Goal: Check status: Check status

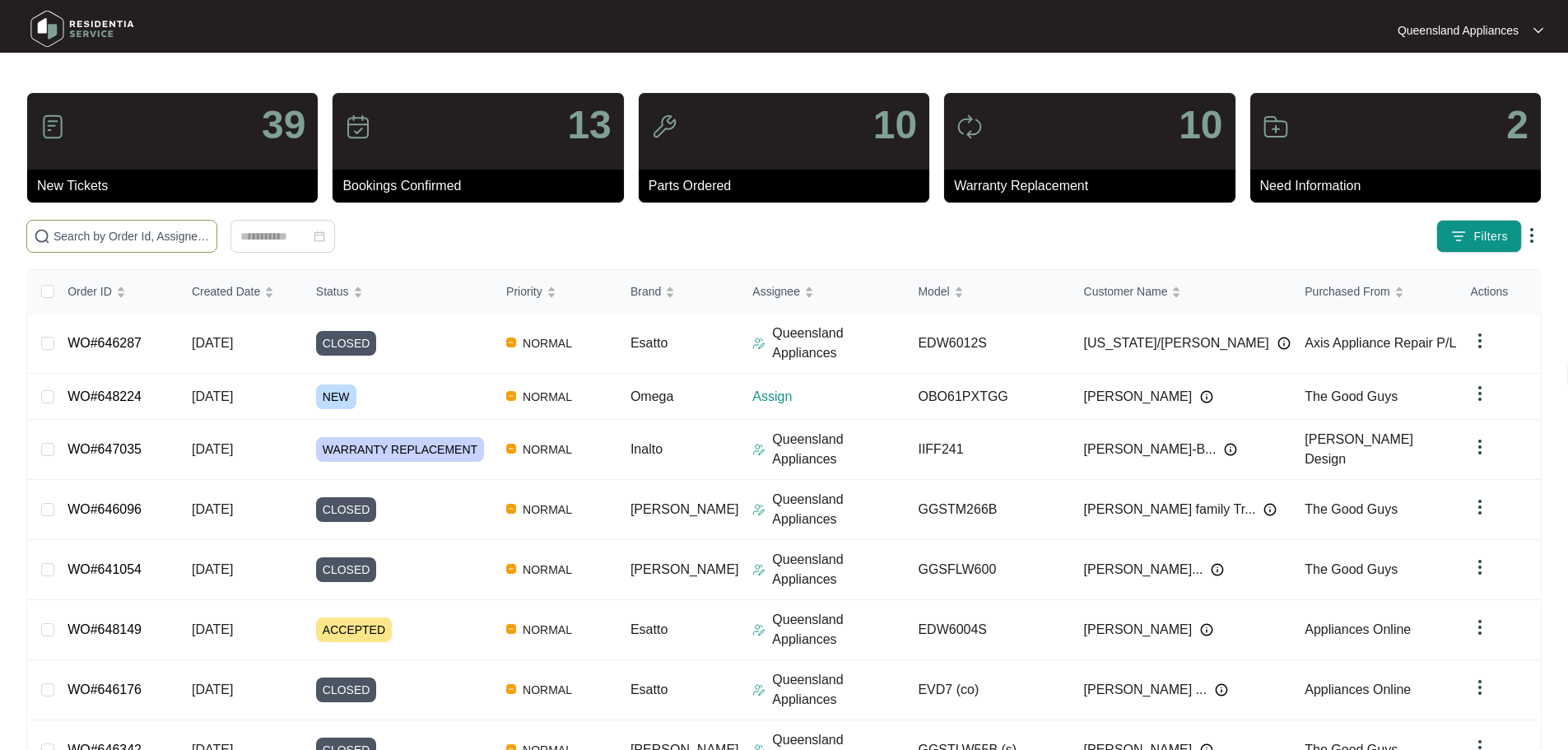
click at [177, 240] on input "text" at bounding box center [132, 236] width 157 height 18
paste input "648224"
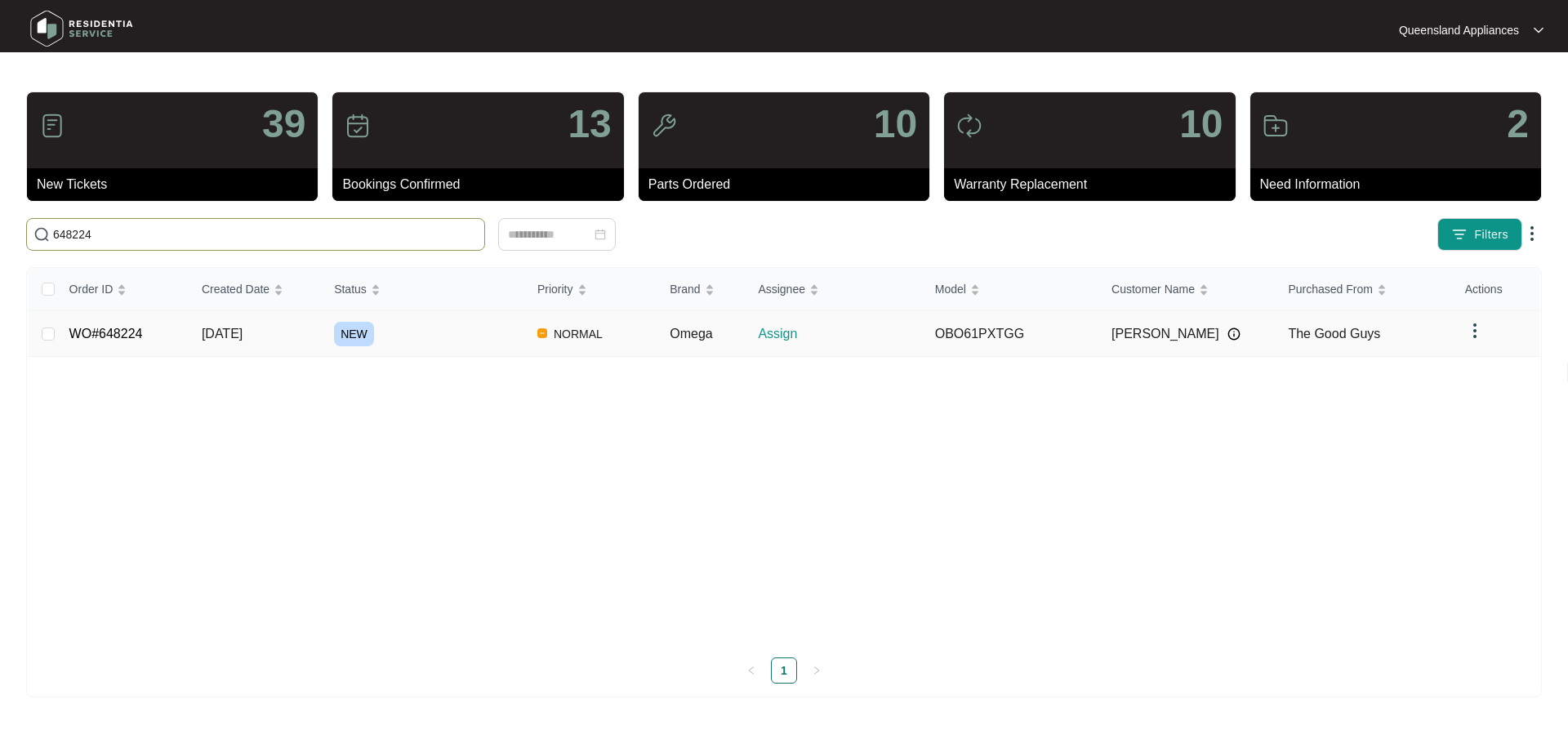
type input "648224"
click at [115, 333] on link "WO#648224" at bounding box center [106, 334] width 74 height 14
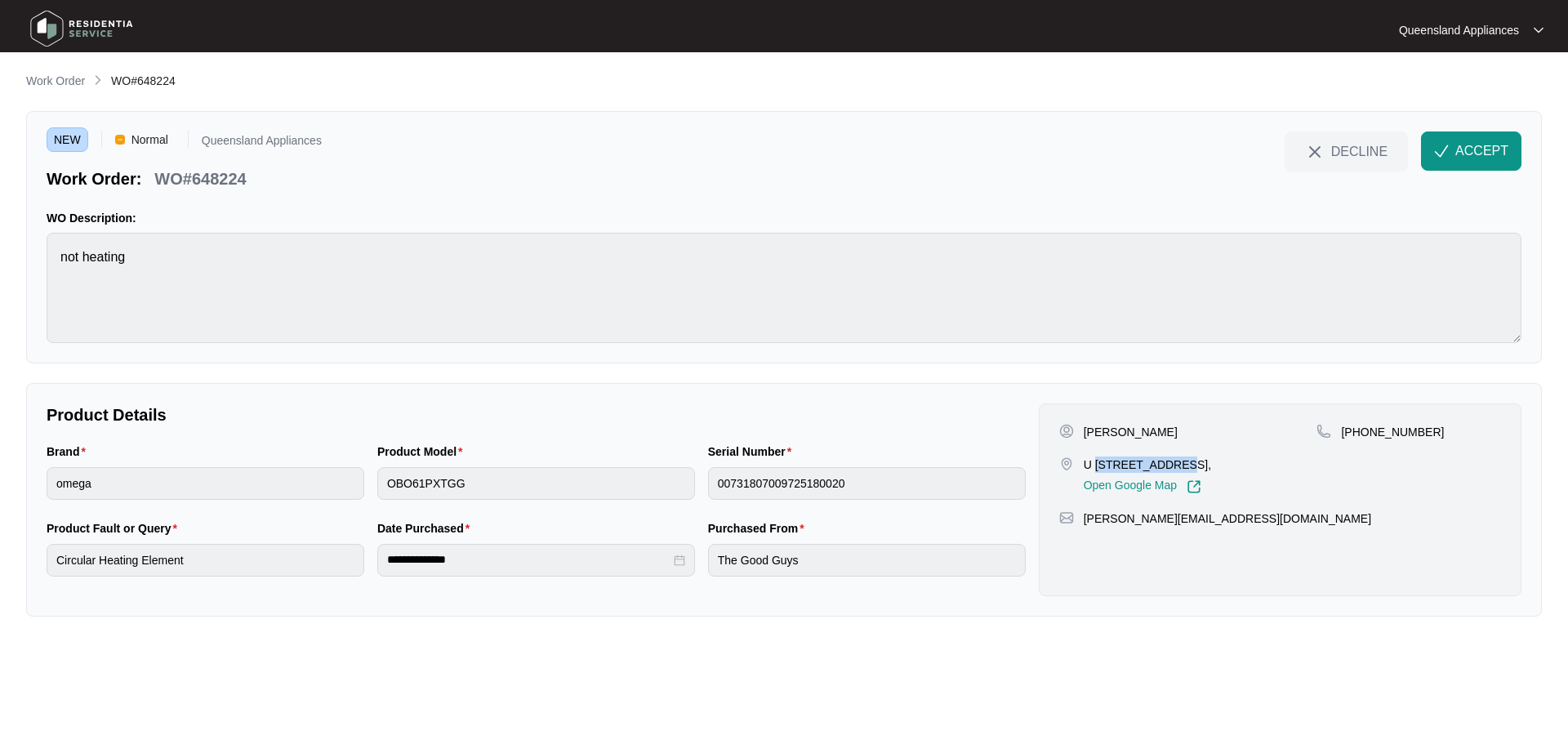
drag, startPoint x: 1096, startPoint y: 465, endPoint x: 1170, endPoint y: 464, distance: 74.0
click at [1170, 464] on p "U [STREET_ADDRESS]," at bounding box center [1147, 464] width 127 height 17
copy p "6 179 baroona"
click at [230, 179] on p "WO#648224" at bounding box center [200, 179] width 91 height 23
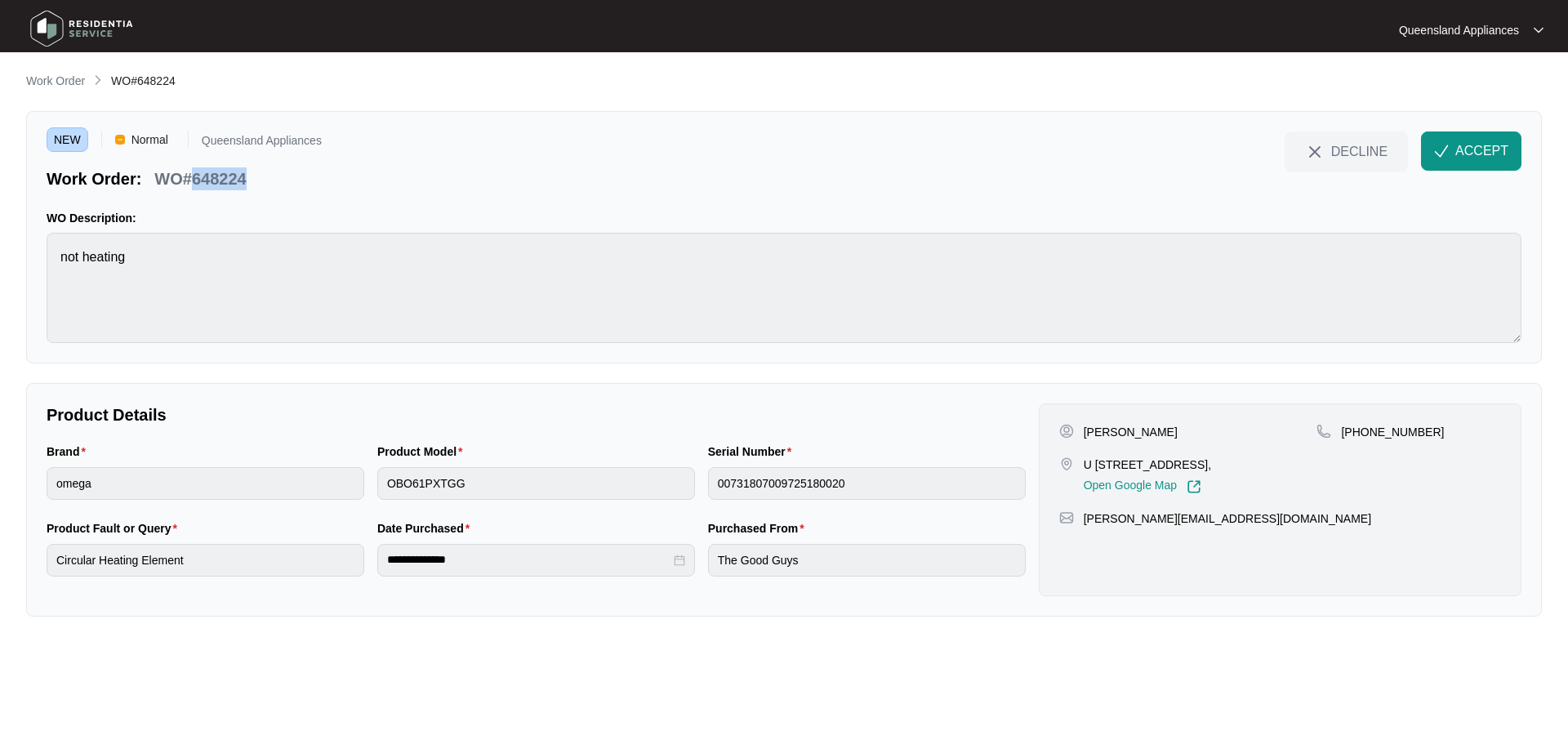
copy p "648224"
click at [1382, 432] on p "[PHONE_NUMBER]" at bounding box center [1393, 432] width 103 height 17
copy p "61414692060"
click at [237, 177] on p "WO#648224" at bounding box center [200, 179] width 91 height 23
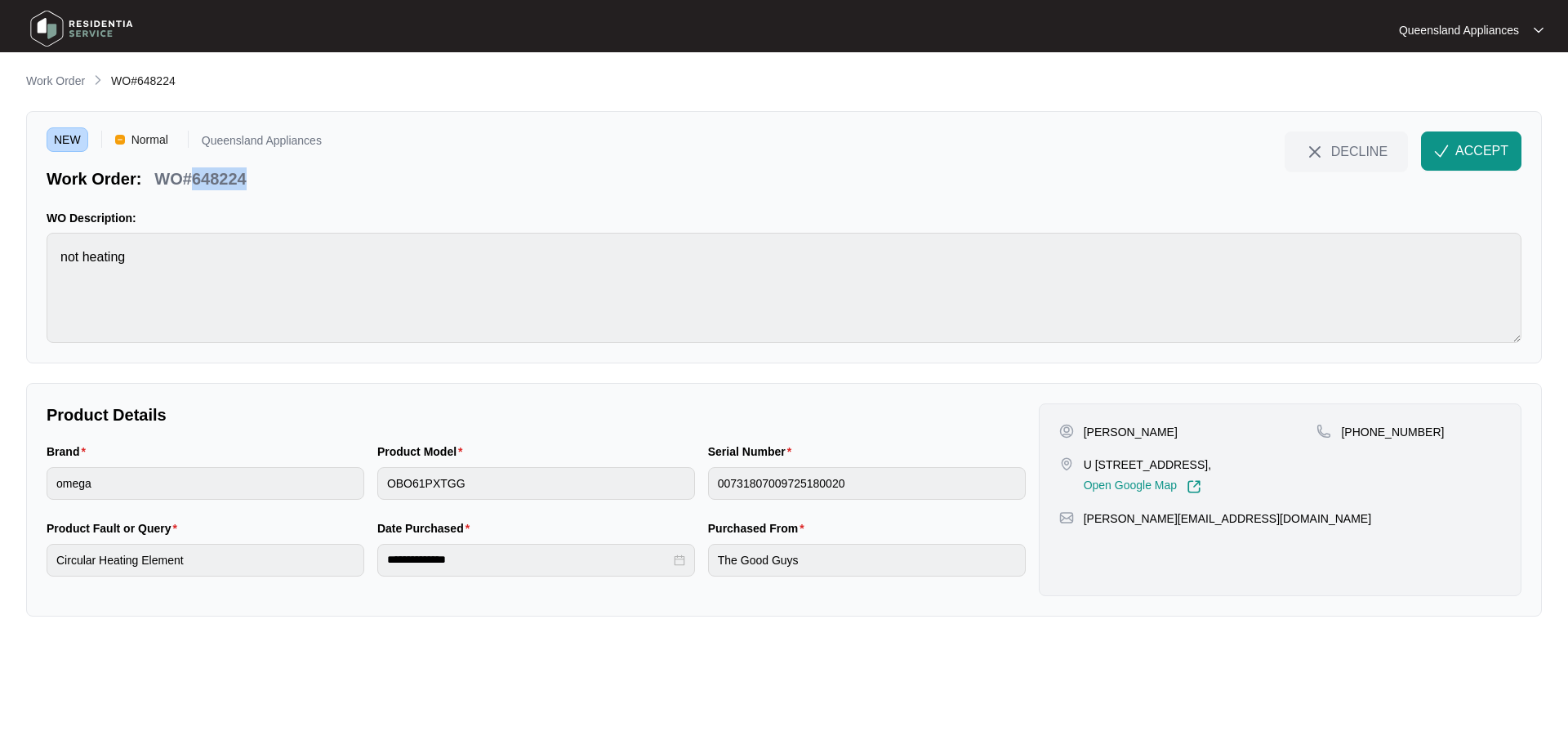
click at [237, 177] on p "WO#648224" at bounding box center [200, 179] width 91 height 23
copy p "648224"
click at [156, 78] on span "WO#648224" at bounding box center [143, 80] width 64 height 13
copy span "648224"
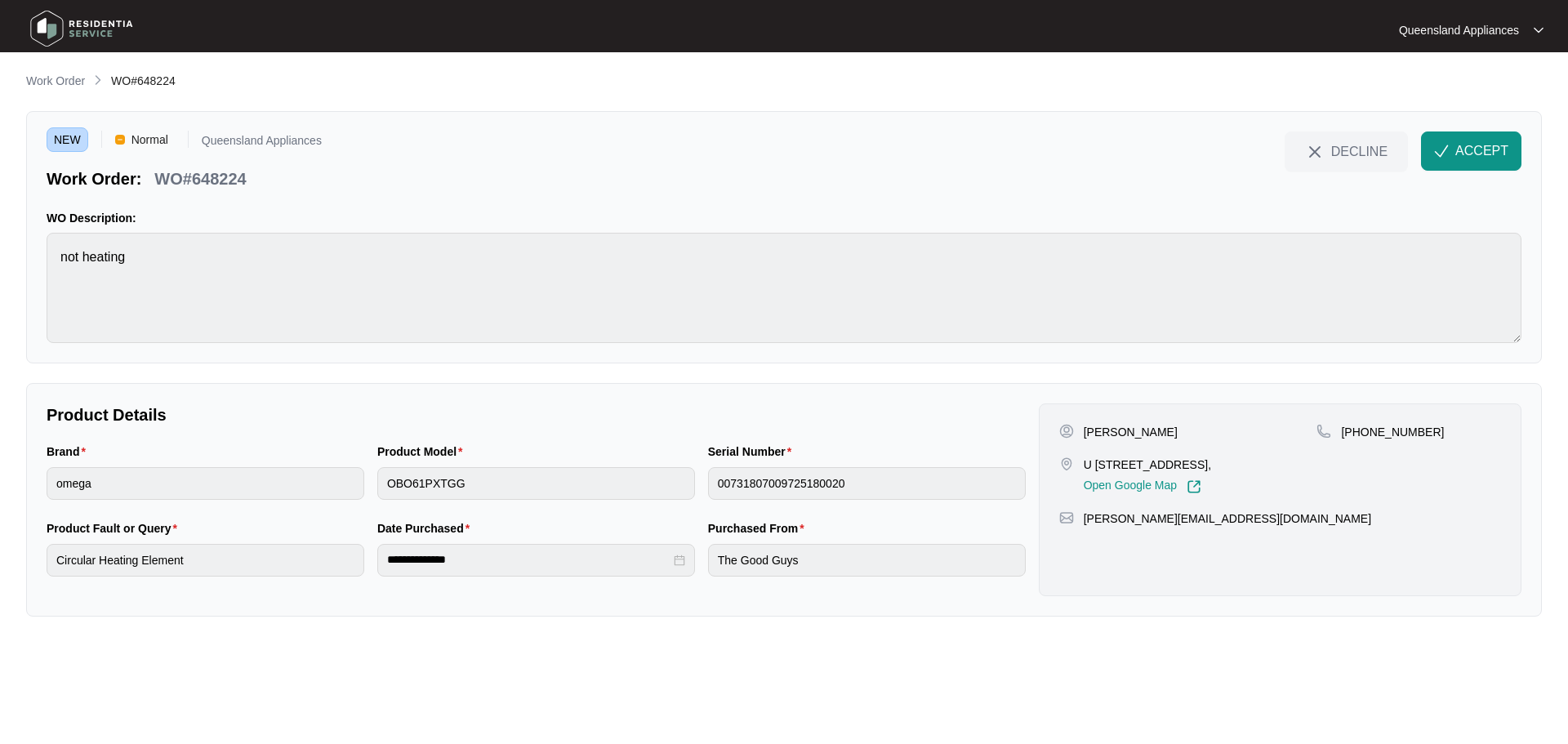
click at [1392, 432] on p "[PHONE_NUMBER]" at bounding box center [1393, 432] width 103 height 17
copy p "61414692060"
click at [1474, 137] on button "ACCEPT" at bounding box center [1471, 151] width 100 height 39
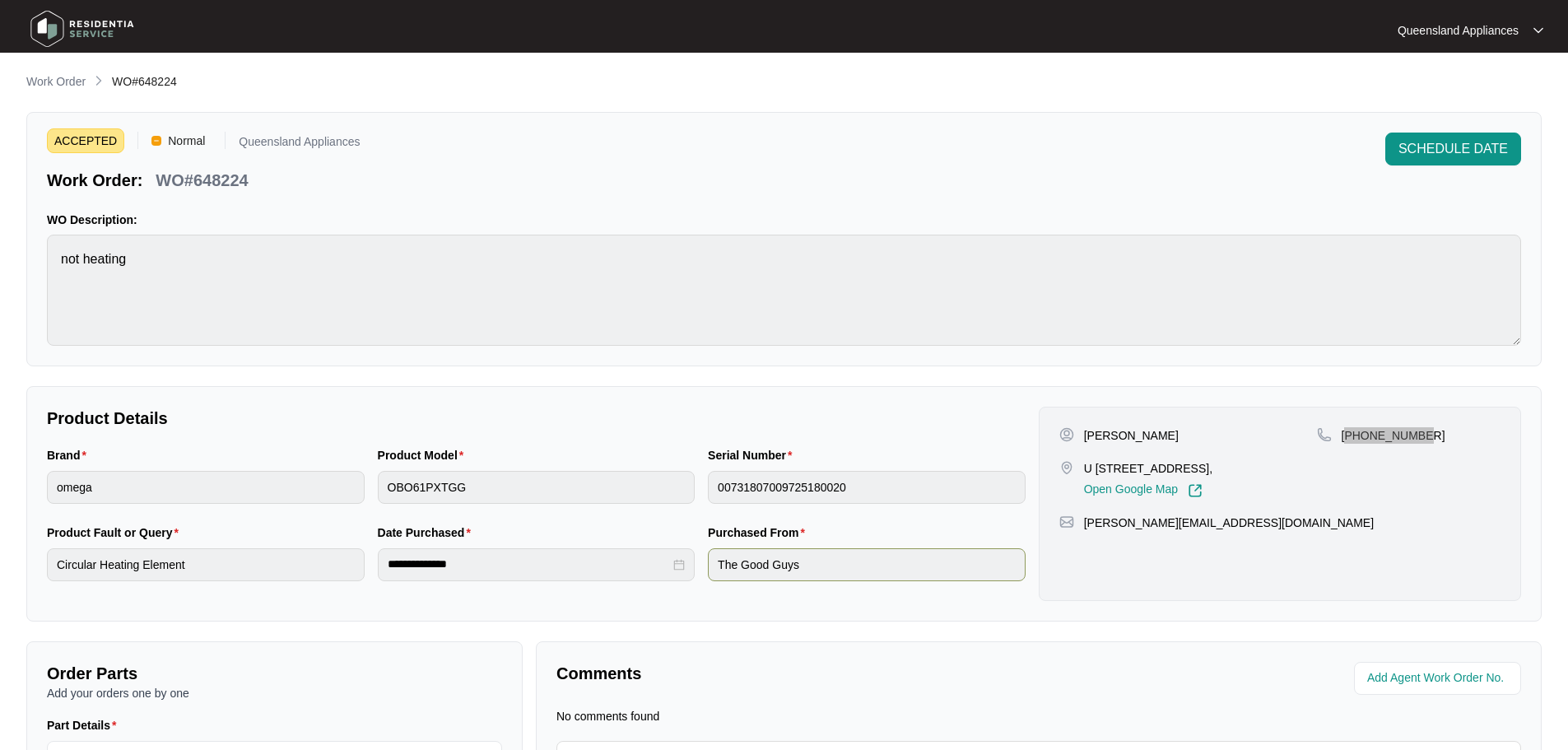
scroll to position [187, 0]
